Goal: Transaction & Acquisition: Purchase product/service

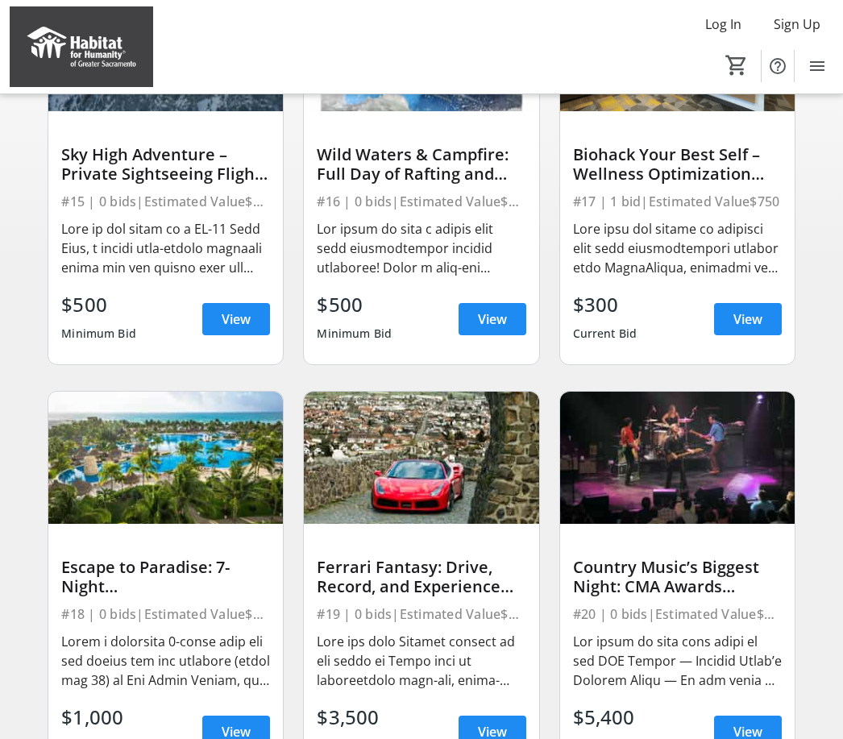
scroll to position [265, 0]
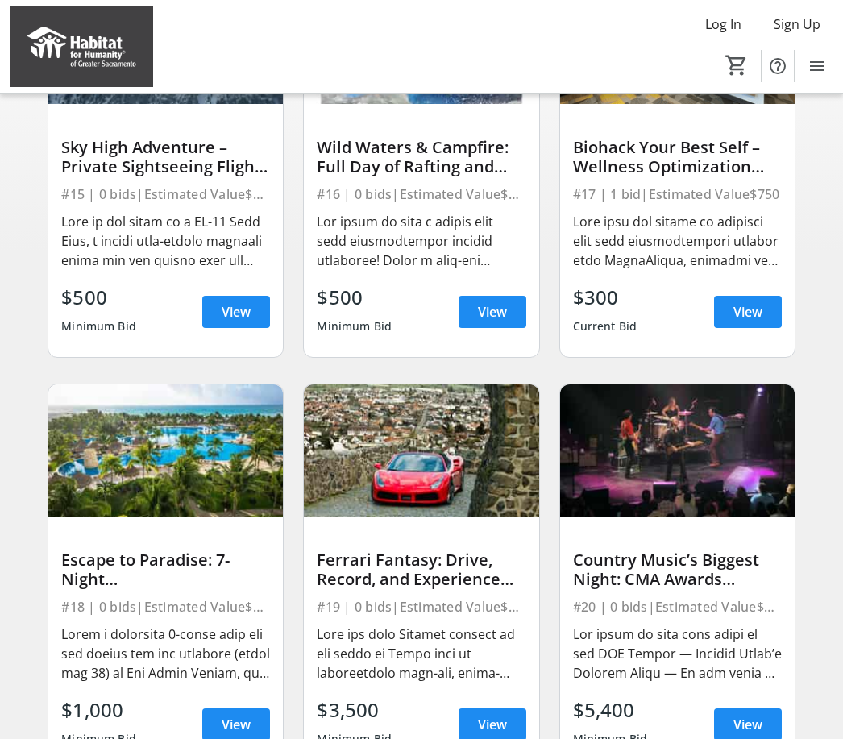
click at [737, 253] on div at bounding box center [677, 241] width 209 height 58
click at [759, 324] on span at bounding box center [748, 311] width 68 height 39
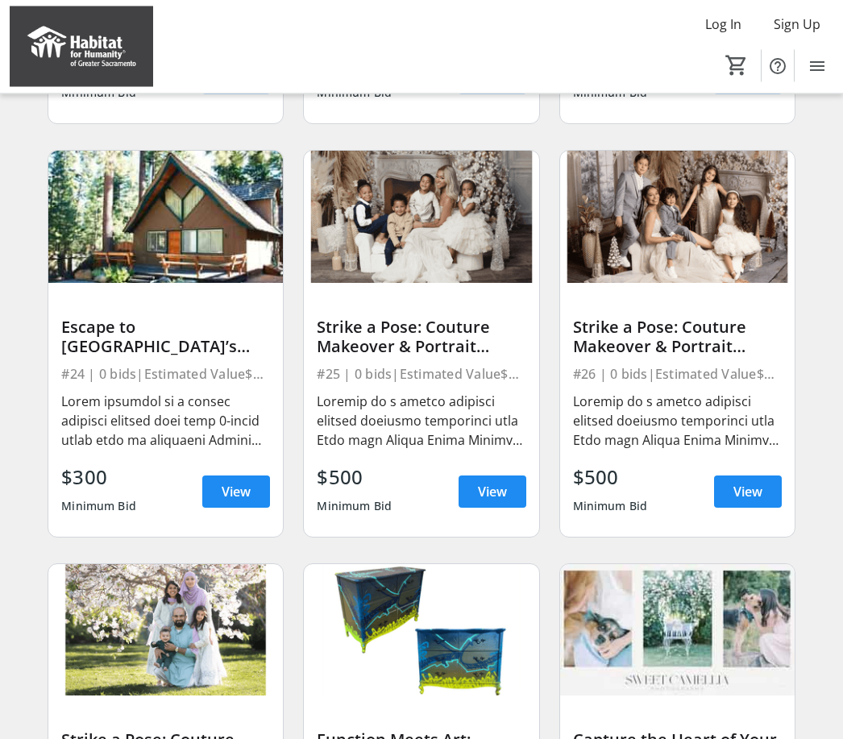
scroll to position [1336, 0]
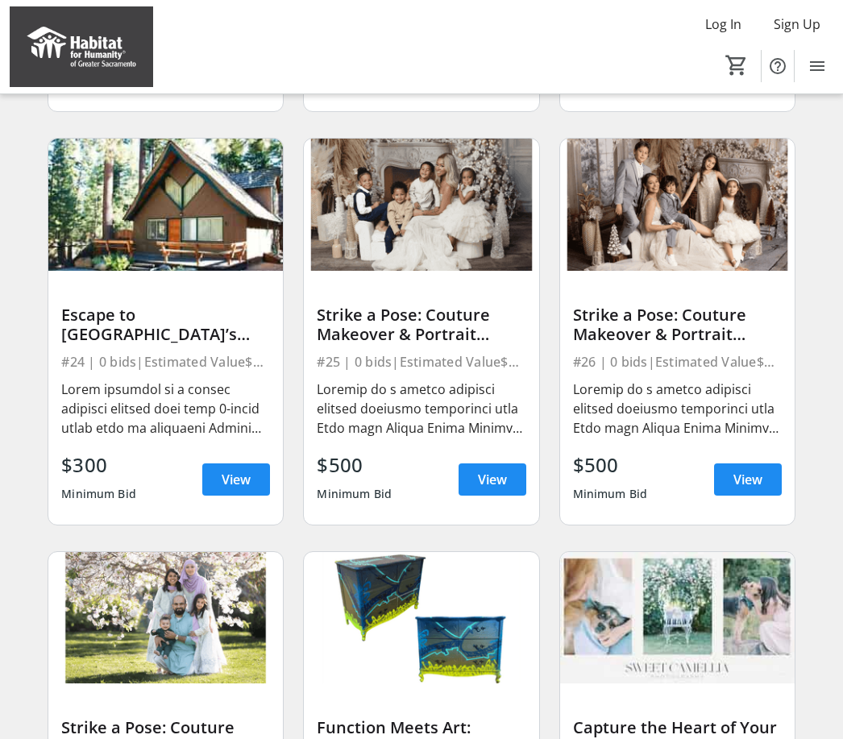
click at [238, 482] on span "View" at bounding box center [236, 479] width 29 height 19
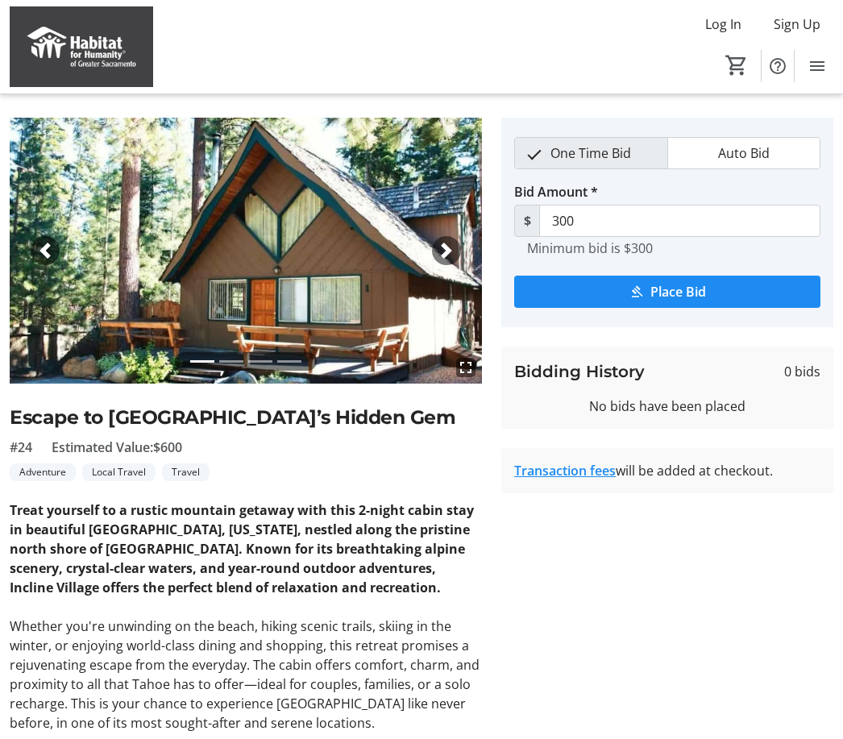
scroll to position [35, 0]
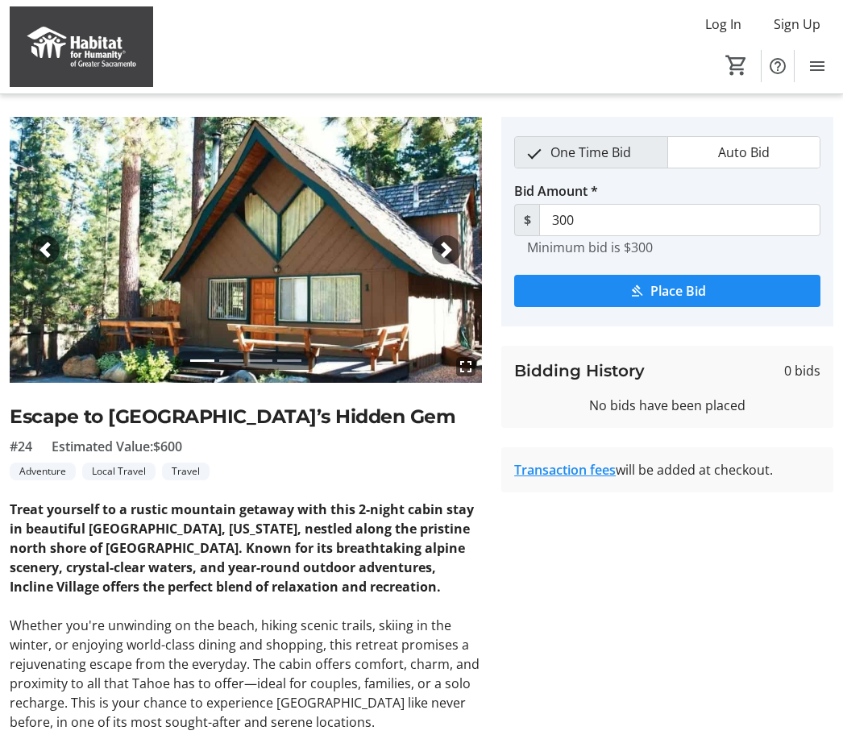
click at [459, 258] on img at bounding box center [246, 250] width 472 height 266
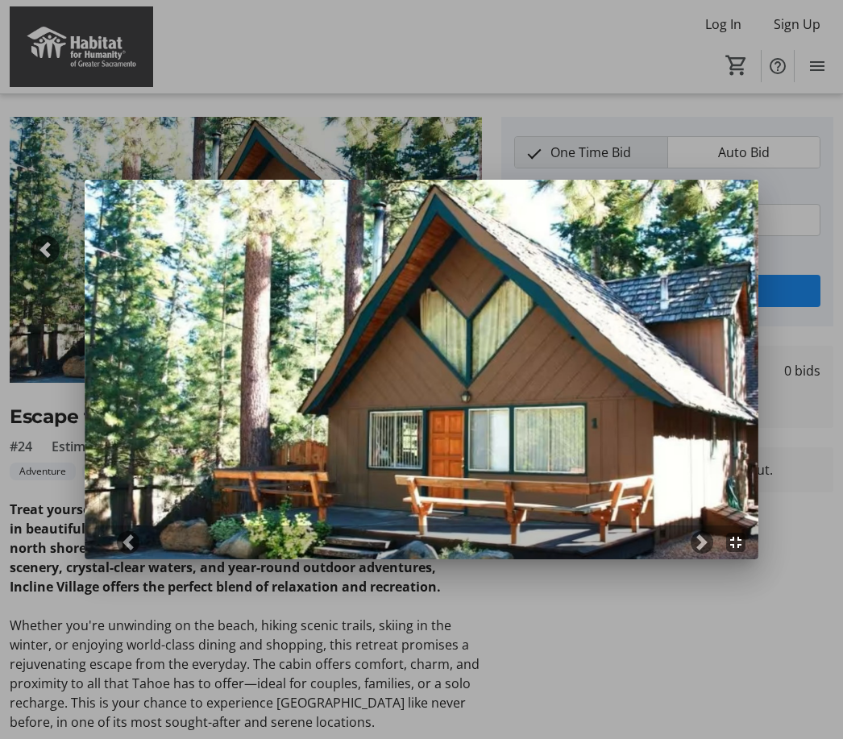
scroll to position [0, 0]
click at [703, 544] on span at bounding box center [702, 542] width 16 height 16
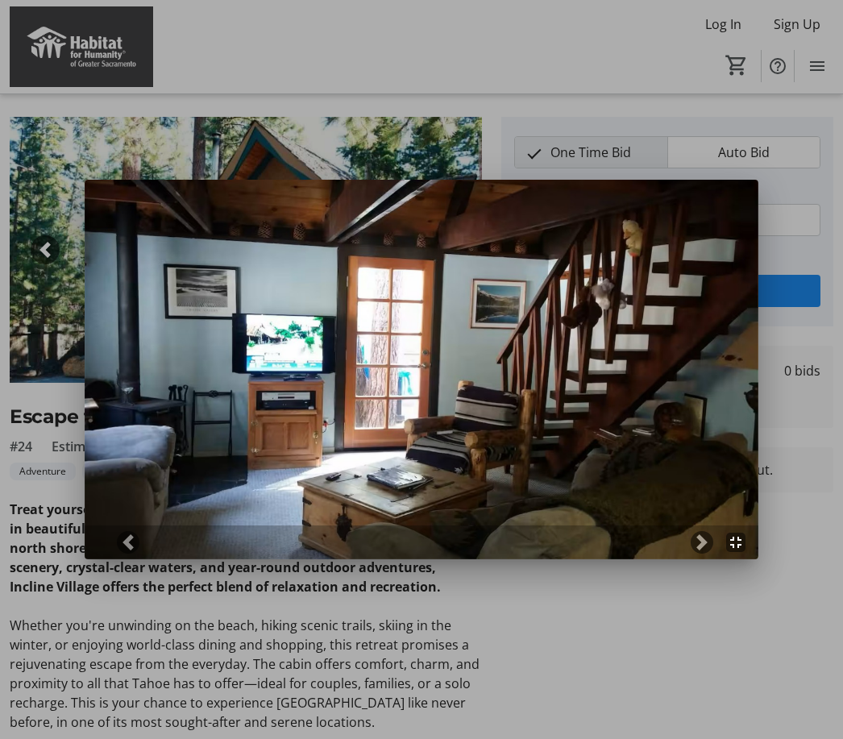
click at [708, 544] on span at bounding box center [702, 542] width 16 height 16
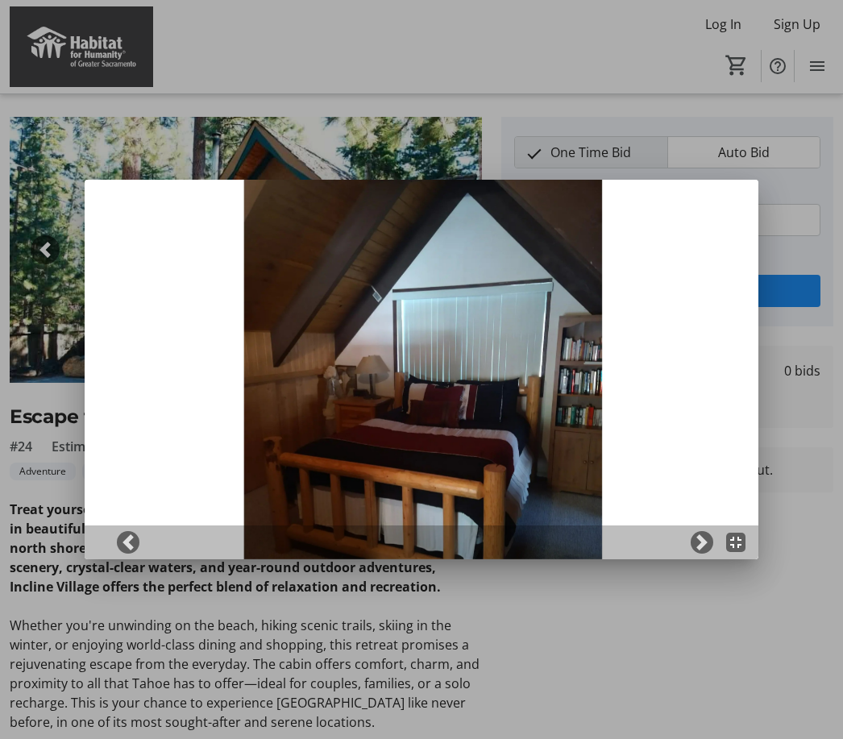
click at [703, 543] on span at bounding box center [702, 542] width 16 height 16
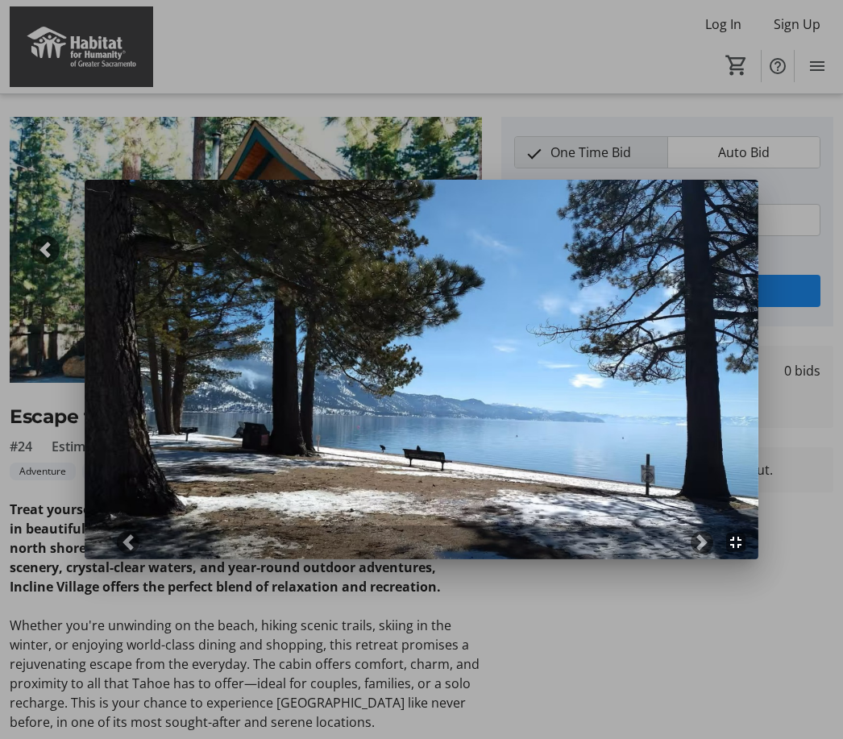
click at [707, 543] on span at bounding box center [702, 542] width 16 height 16
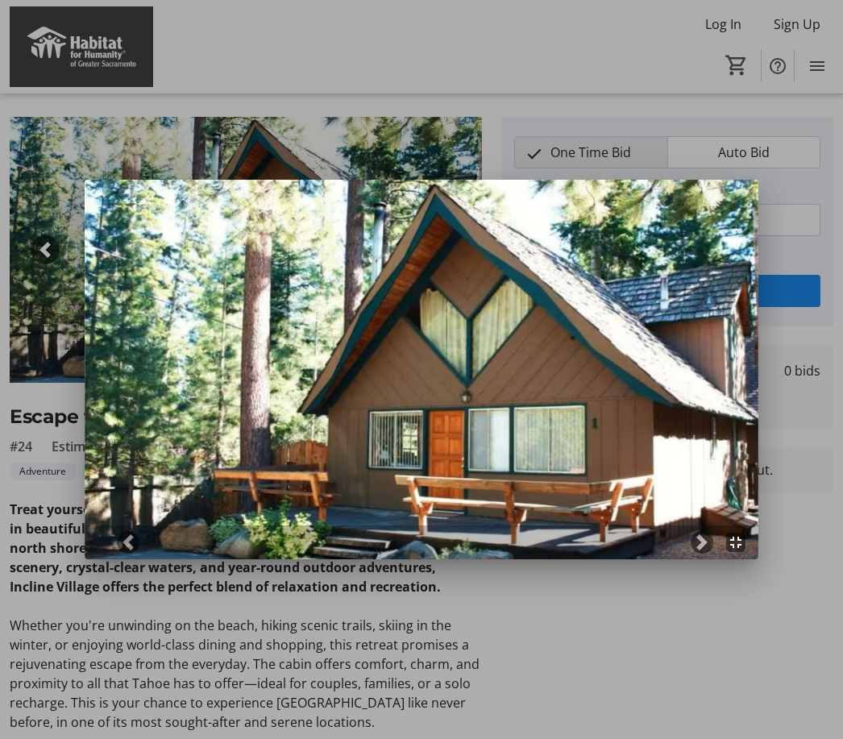
click at [711, 545] on link "Next" at bounding box center [701, 542] width 23 height 23
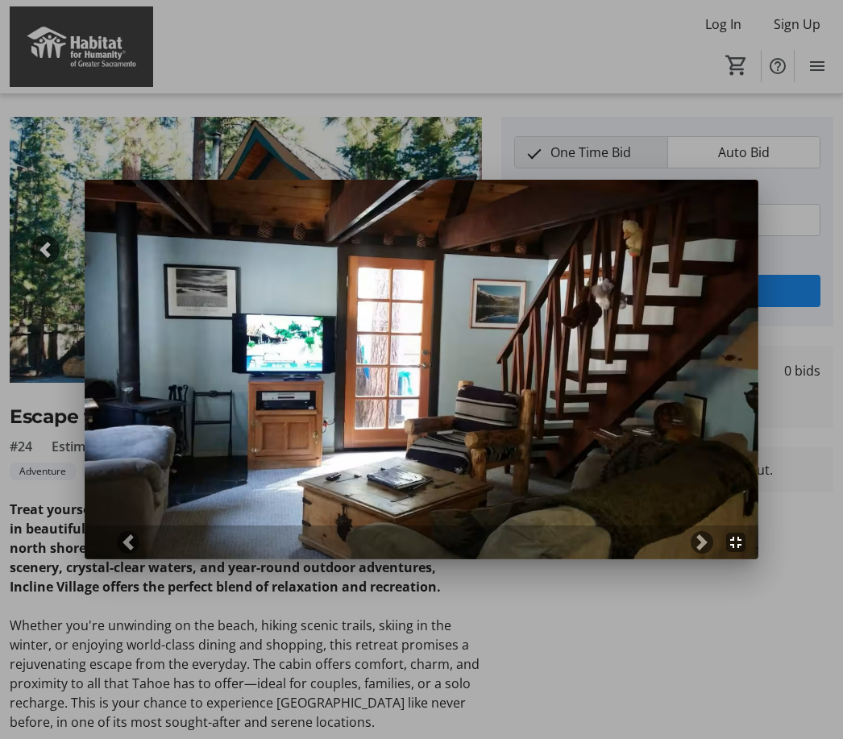
click at [703, 540] on span at bounding box center [702, 542] width 16 height 16
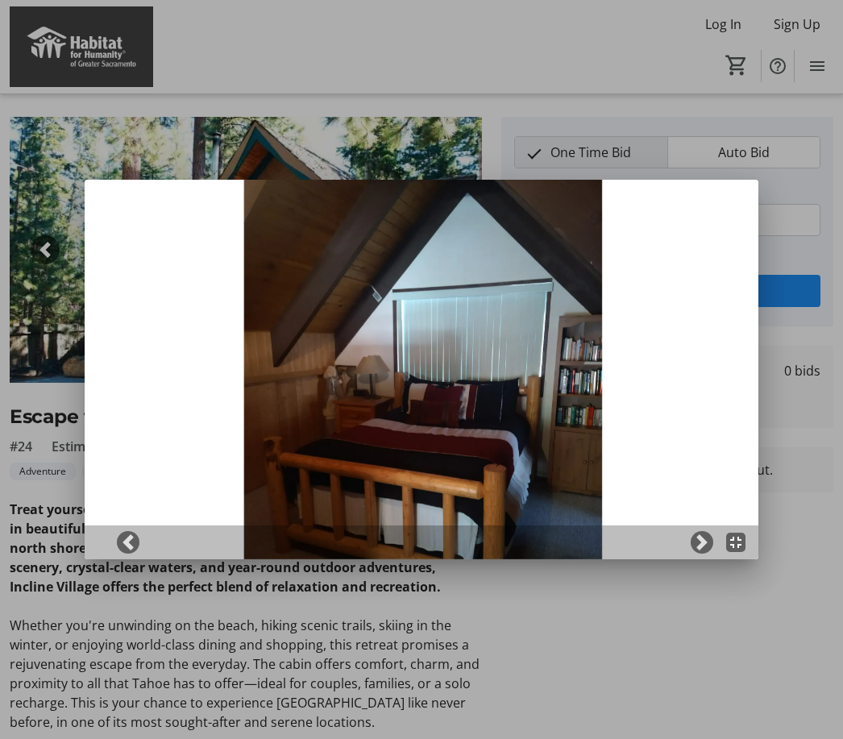
click at [704, 538] on span at bounding box center [702, 542] width 16 height 16
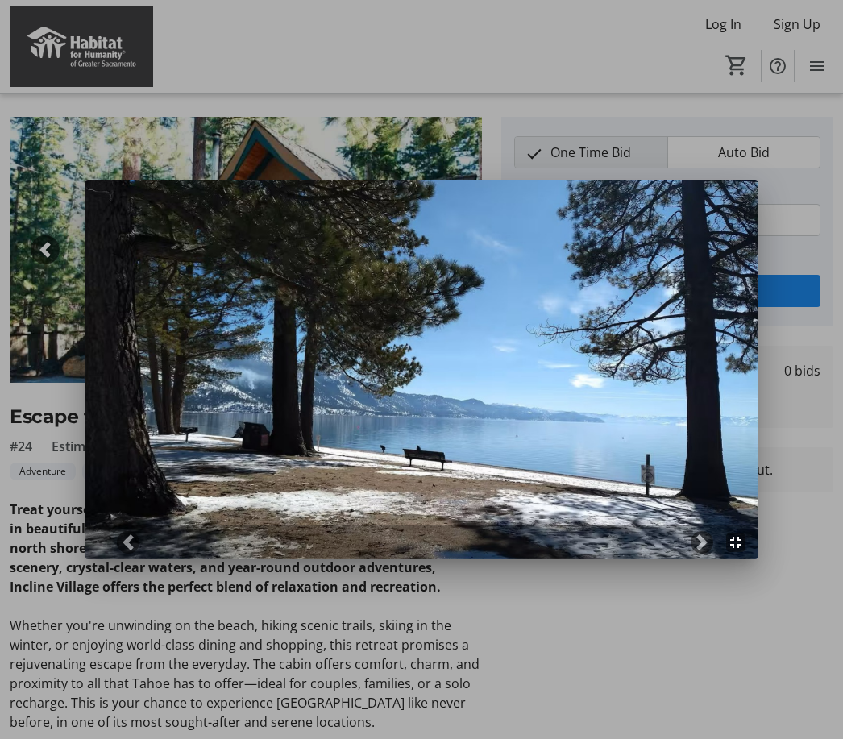
click at [680, 637] on div at bounding box center [421, 369] width 843 height 739
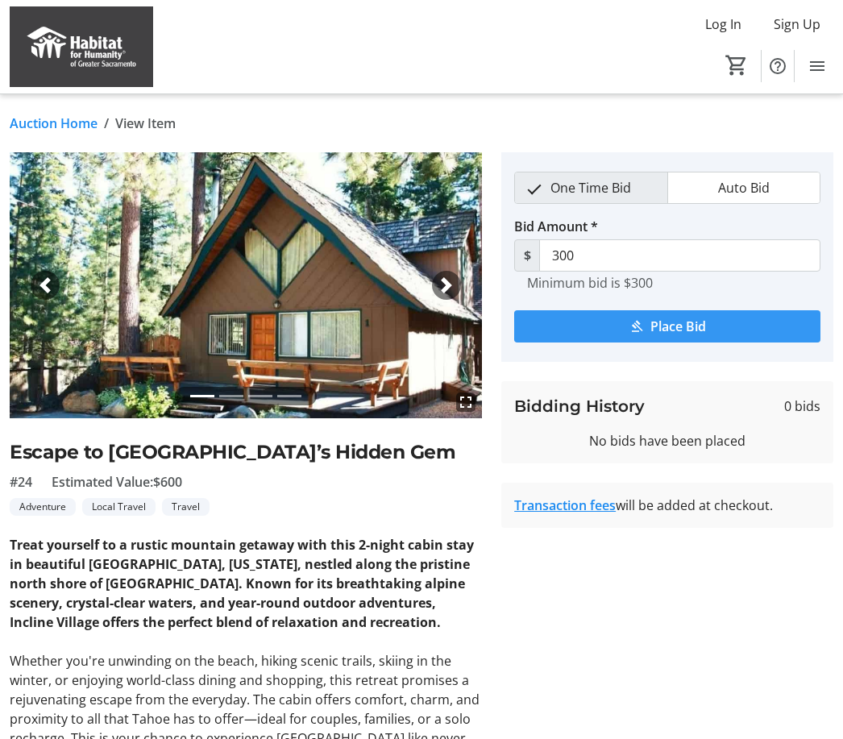
click at [788, 328] on span "submit" at bounding box center [667, 326] width 306 height 39
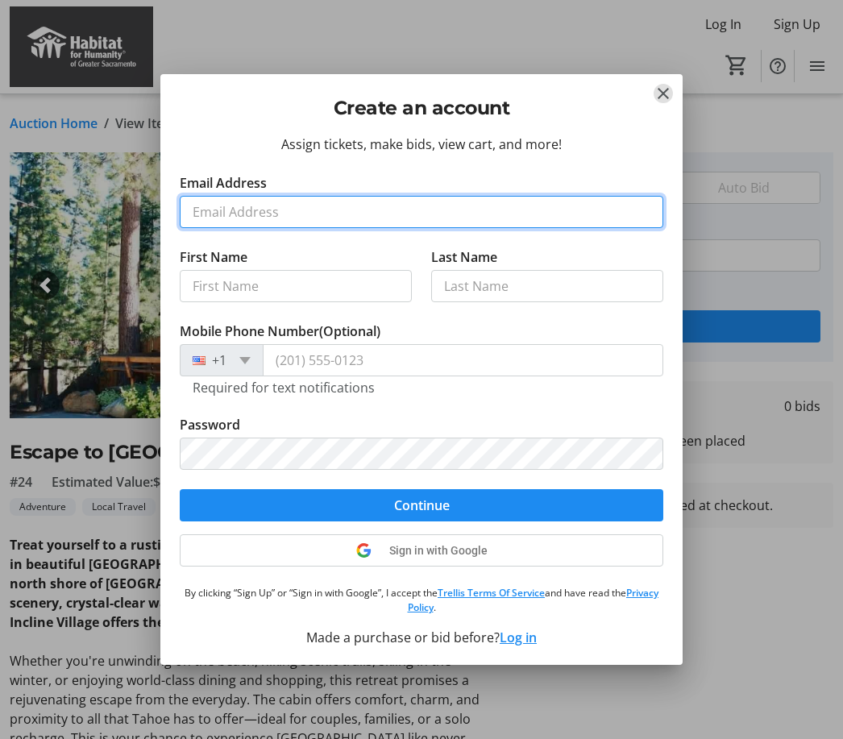
click at [196, 209] on input "Email Address" at bounding box center [421, 212] width 483 height 32
type input "emilyjcote@gmail.com"
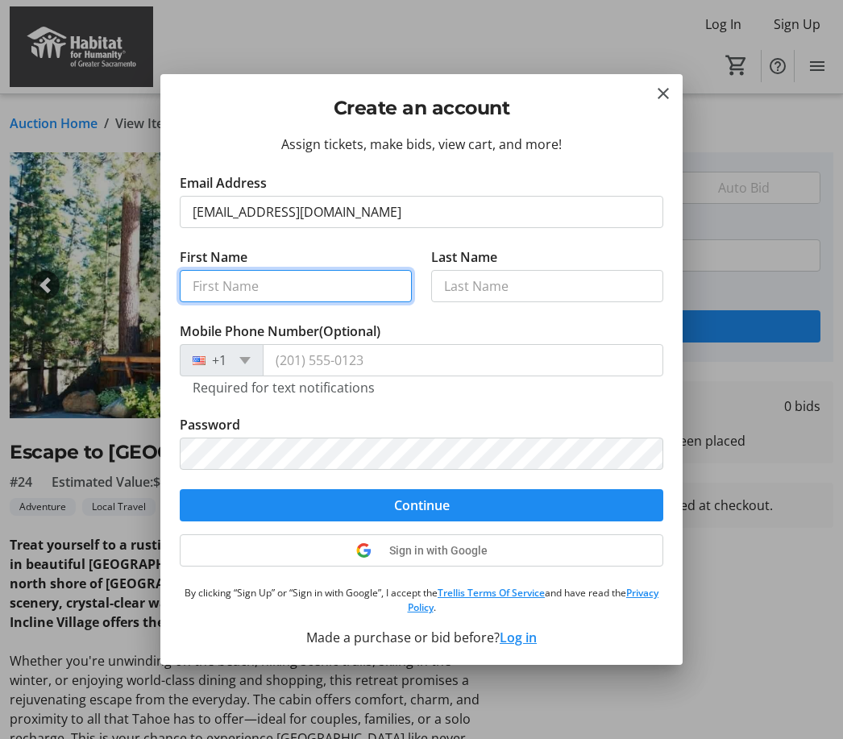
type input "Emily"
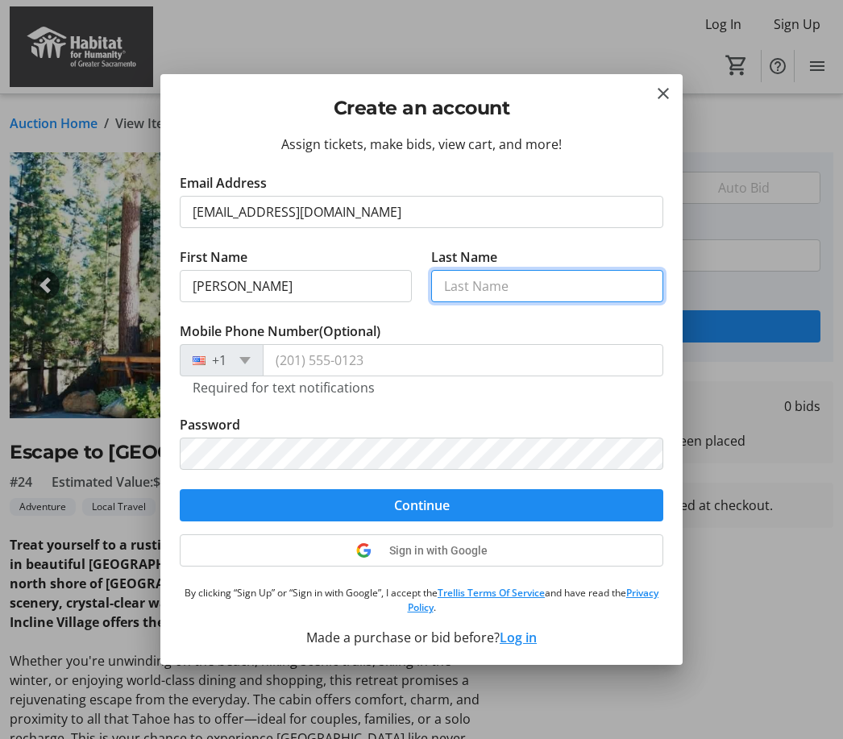
type input "Cote"
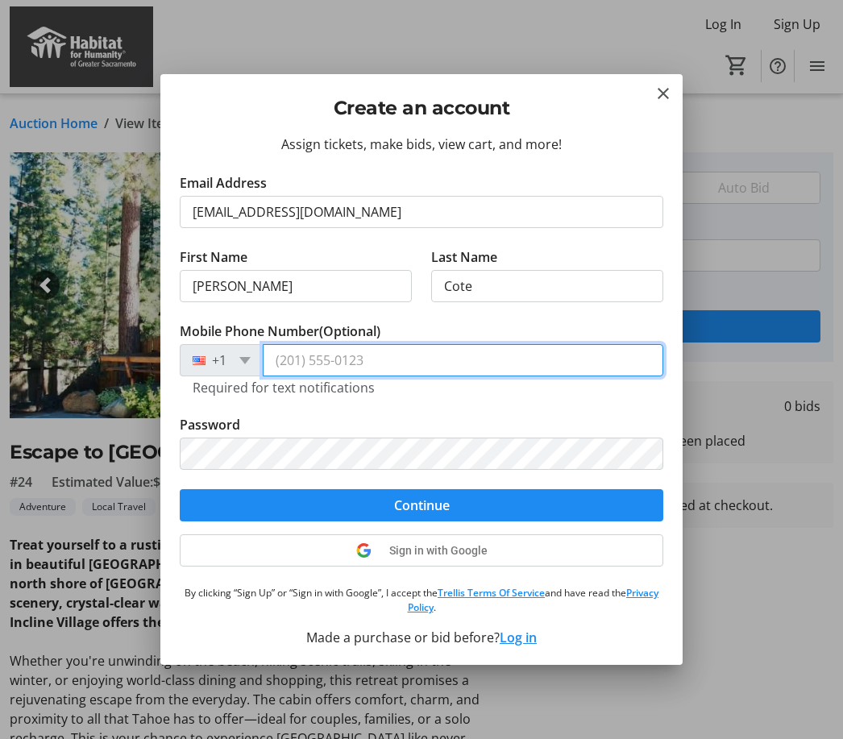
click at [288, 359] on input "Mobile Phone Number (Optional)" at bounding box center [463, 360] width 400 height 32
type input "(408) 824-4889"
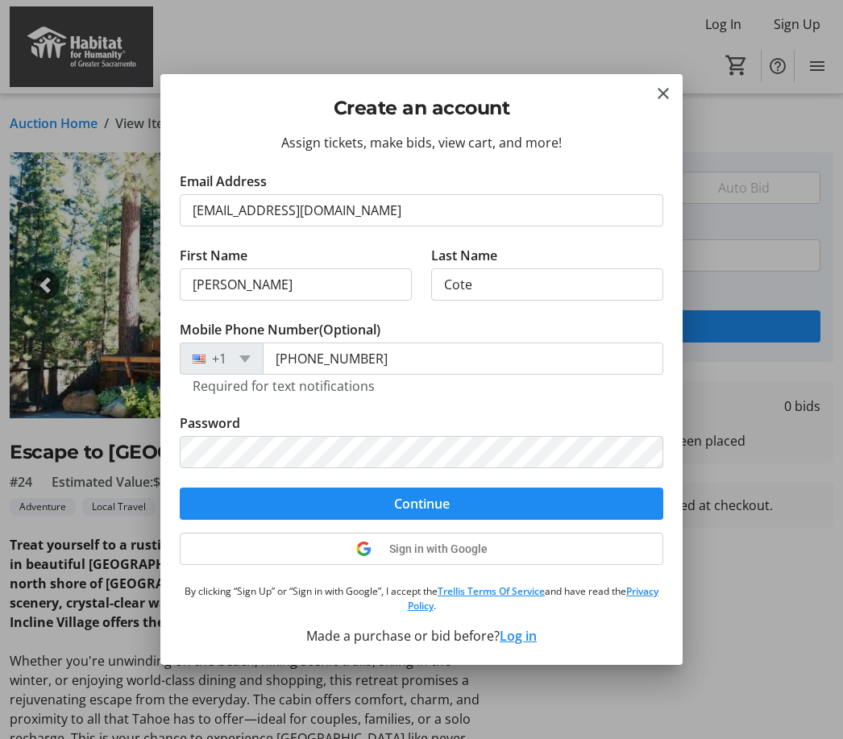
scroll to position [1, 0]
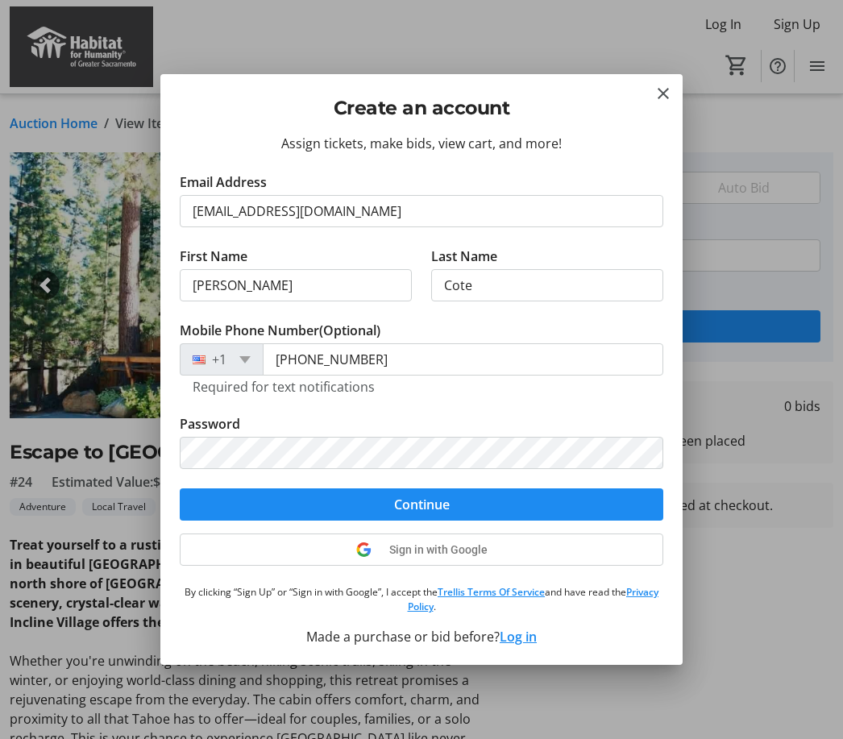
click at [455, 508] on span "submit" at bounding box center [421, 504] width 483 height 39
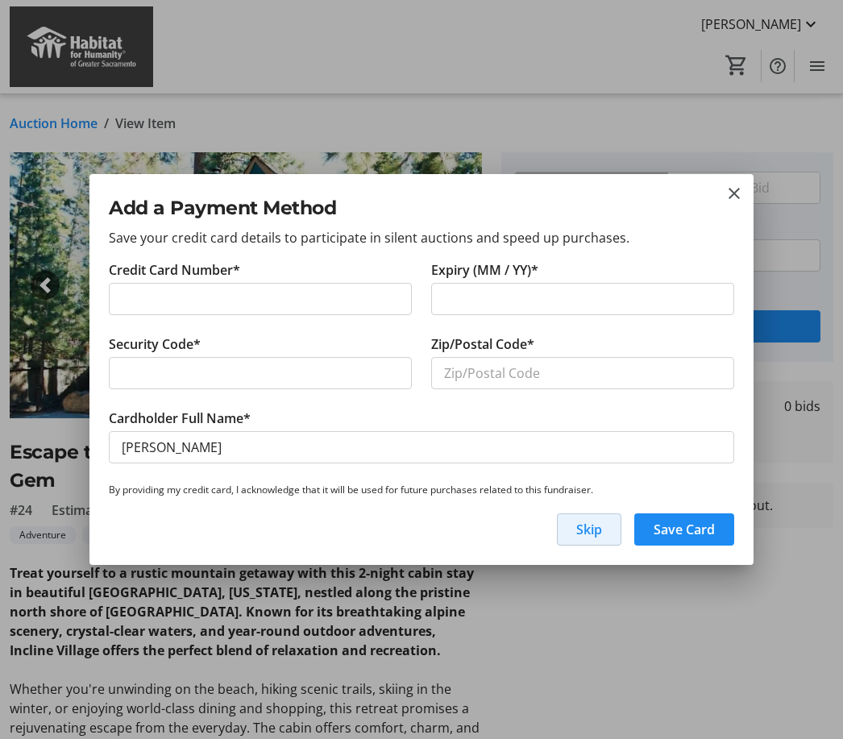
click at [593, 521] on span "Skip" at bounding box center [589, 529] width 26 height 19
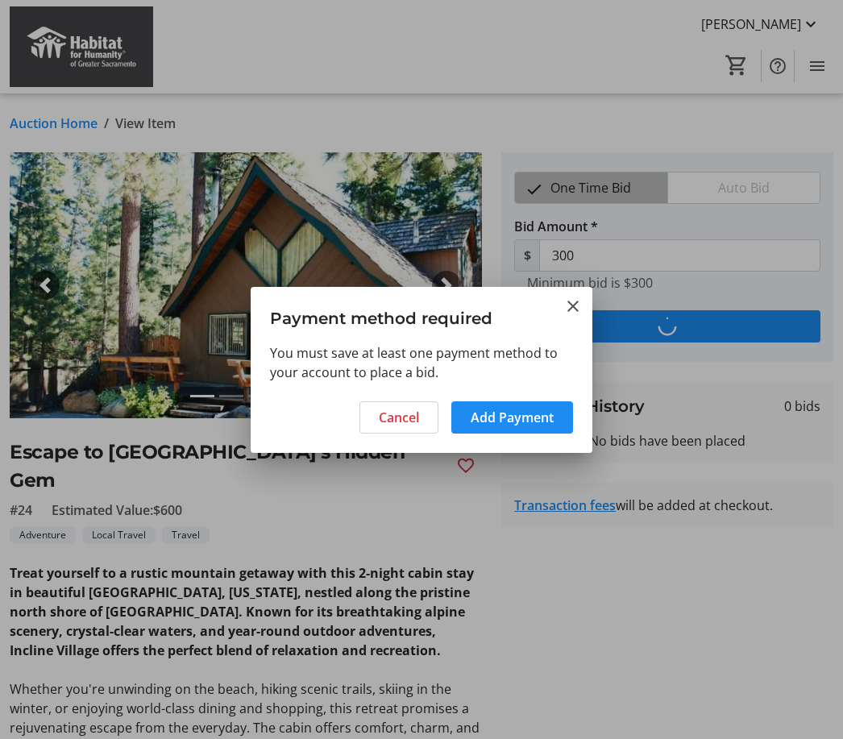
click at [559, 318] on h3 "Payment method required" at bounding box center [422, 315] width 342 height 56
click at [578, 301] on mat-icon "Close" at bounding box center [572, 305] width 19 height 19
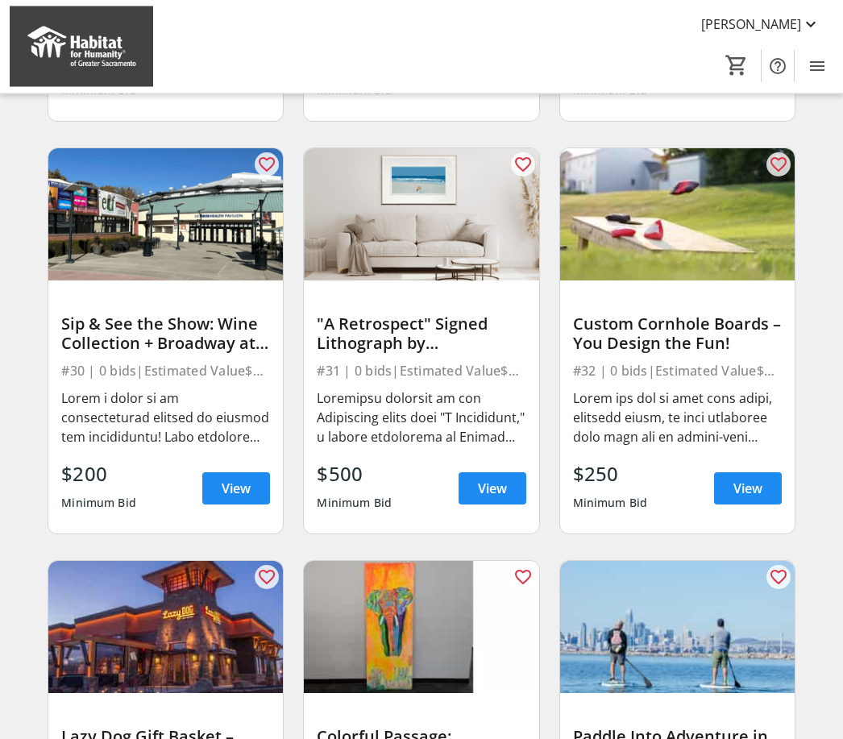
scroll to position [2152, 0]
